Goal: Task Accomplishment & Management: Manage account settings

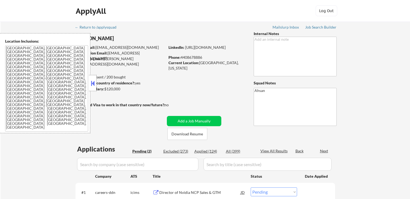
select select ""pending""
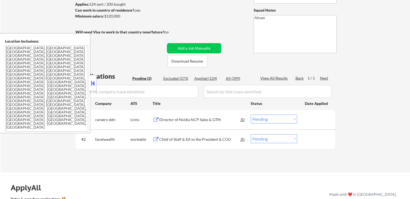
scroll to position [81, 0]
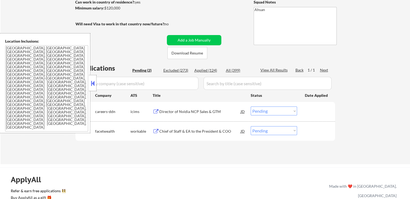
click at [156, 111] on button at bounding box center [156, 111] width 7 height 5
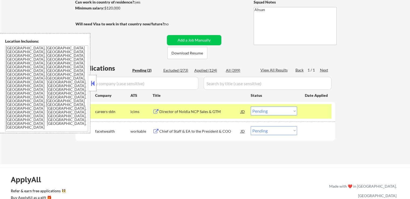
click at [156, 132] on button at bounding box center [156, 131] width 7 height 5
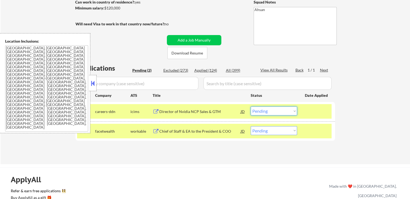
click at [277, 115] on select "Choose an option... Pending Applied Excluded (Questions) Excluded (Expired) Exc…" at bounding box center [274, 111] width 46 height 9
click at [251, 107] on select "Choose an option... Pending Applied Excluded (Questions) Excluded (Expired) Exc…" at bounding box center [274, 111] width 46 height 9
click at [268, 130] on select "Choose an option... Pending Applied Excluded (Questions) Excluded (Expired) Exc…" at bounding box center [274, 130] width 46 height 9
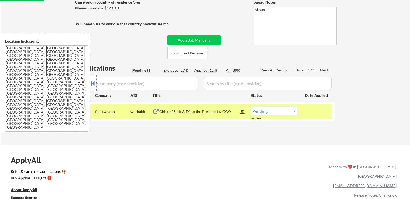
click at [278, 109] on select "Choose an option... Pending Applied Excluded (Questions) Excluded (Expired) Exc…" at bounding box center [274, 111] width 46 height 9
click at [251, 107] on select "Choose an option... Pending Applied Excluded (Questions) Excluded (Expired) Exc…" at bounding box center [274, 111] width 46 height 9
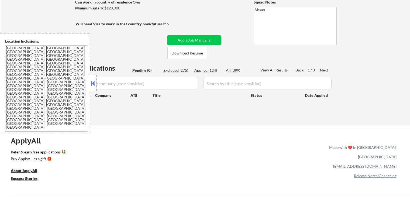
click at [207, 70] on div "Applied (124)" at bounding box center [208, 70] width 27 height 5
select select ""applied""
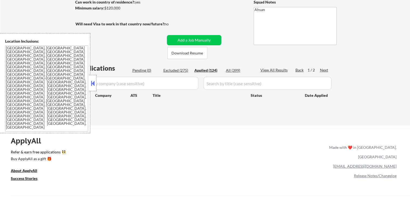
select select ""applied""
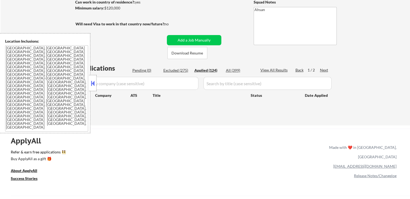
select select ""applied""
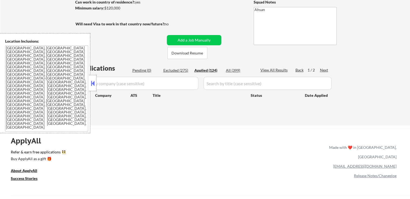
select select ""applied""
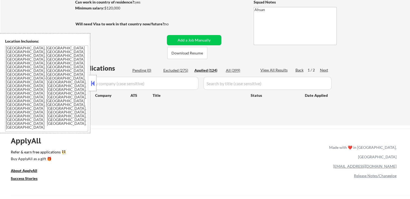
select select ""applied""
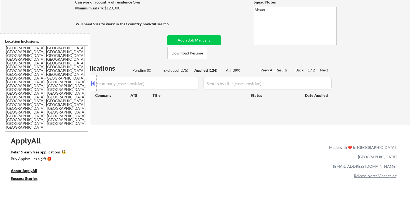
select select ""applied""
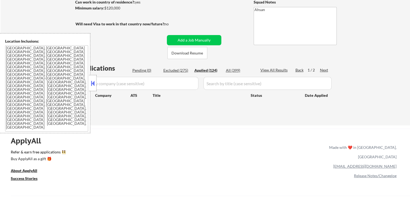
select select ""applied""
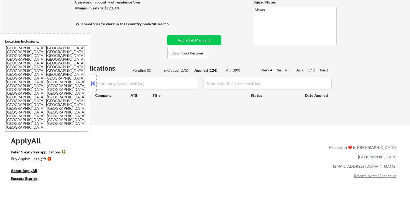
select select ""applied""
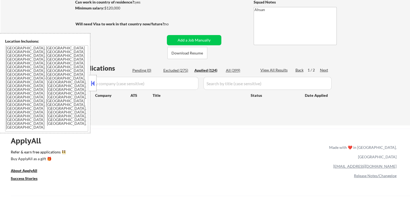
select select ""applied""
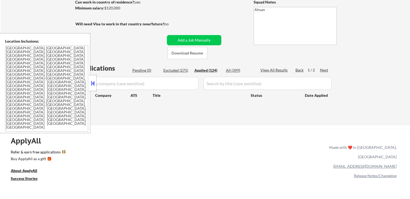
select select ""applied""
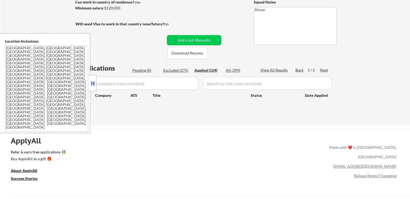
select select ""applied""
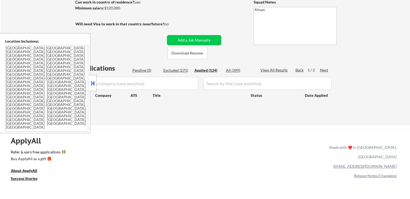
select select ""applied""
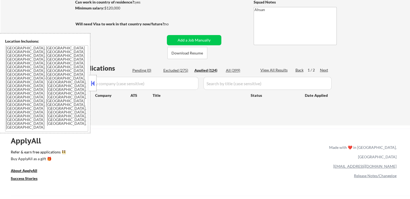
select select ""applied""
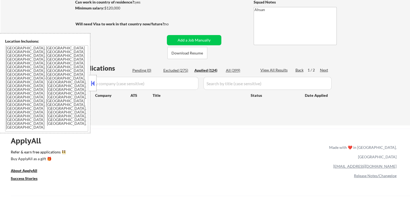
select select ""applied""
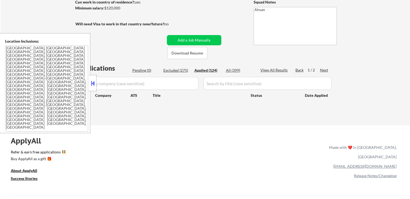
select select ""applied""
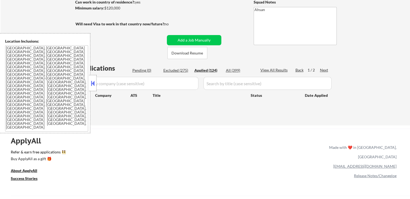
select select ""applied""
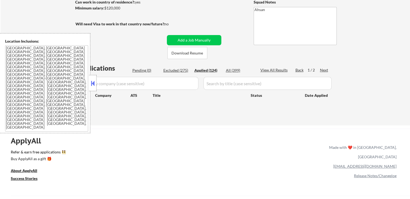
select select ""applied""
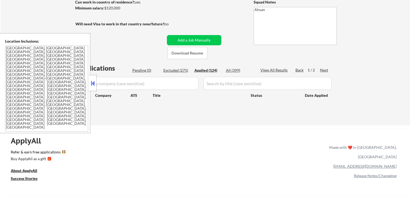
select select ""applied""
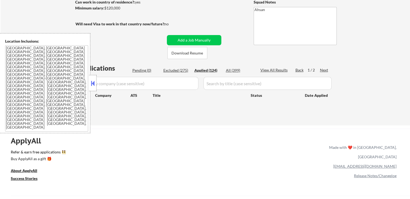
select select ""applied""
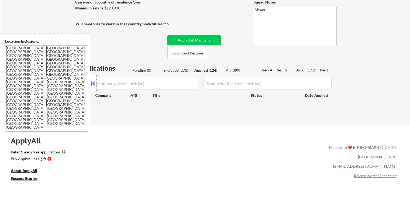
select select ""applied""
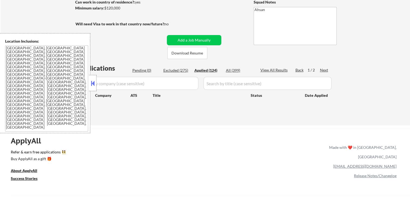
select select ""applied""
